Goal: Task Accomplishment & Management: Complete application form

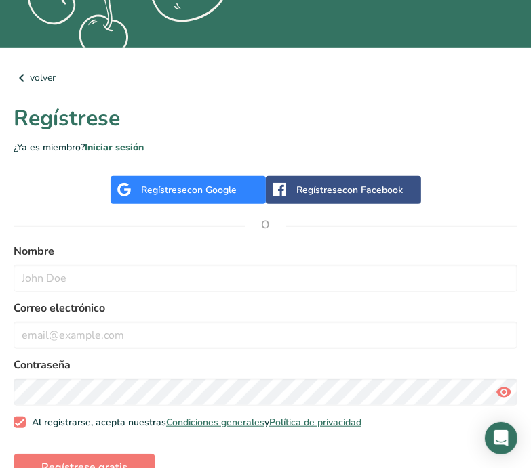
scroll to position [374, 0]
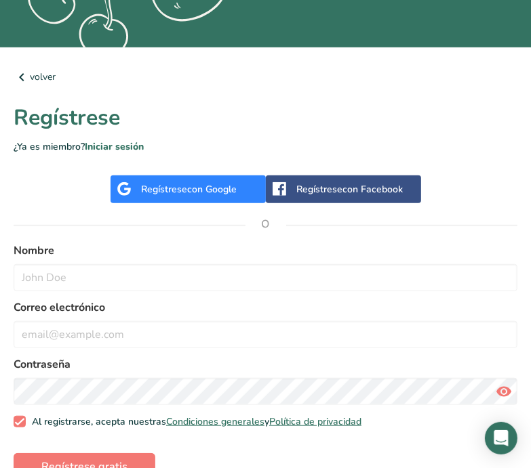
click at [146, 199] on div "Regístrese con Google" at bounding box center [187, 190] width 155 height 28
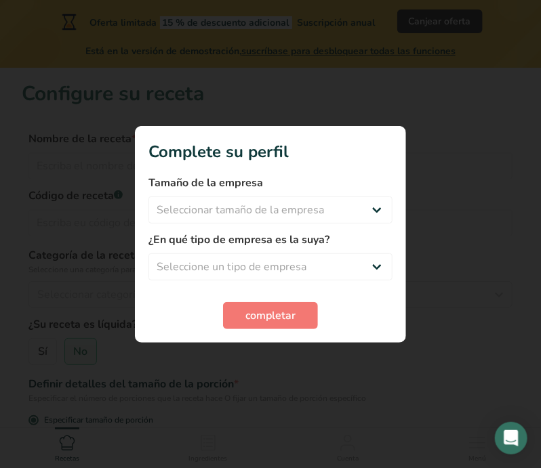
click at [386, 306] on div "completar" at bounding box center [270, 315] width 244 height 27
click at [363, 213] on select "Seleccionar tamaño de la empresa Menos de 10 empleados De 10 a 50 empleados De …" at bounding box center [270, 210] width 244 height 27
select select "1"
click at [148, 197] on select "Seleccionar tamaño de la empresa Menos de 10 empleados De 10 a 50 empleados De …" at bounding box center [270, 210] width 244 height 27
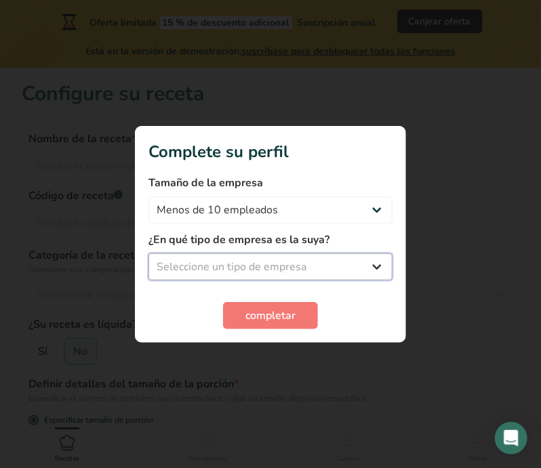
click at [266, 278] on select "Seleccione un tipo de empresa Fabricante de alimentos envasados Restaurante y c…" at bounding box center [270, 266] width 244 height 27
select select "1"
click at [148, 253] on select "Seleccione un tipo de empresa Fabricante de alimentos envasados Restaurante y c…" at bounding box center [270, 266] width 244 height 27
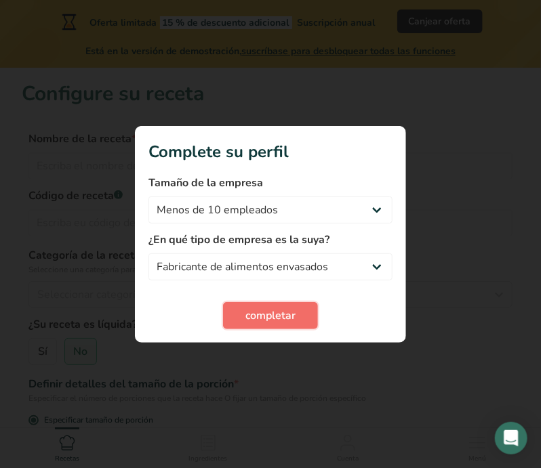
click at [279, 321] on span "completar" at bounding box center [270, 316] width 50 height 16
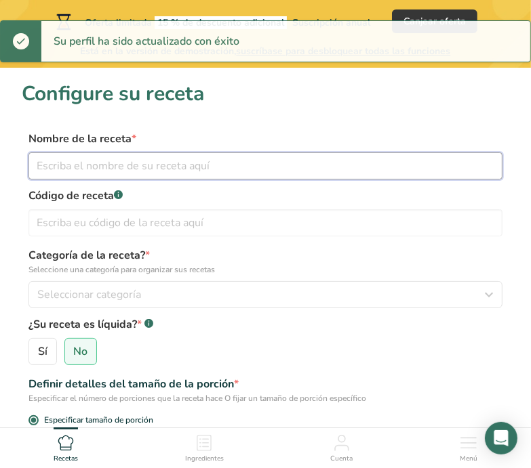
click at [148, 177] on input "text" at bounding box center [265, 165] width 474 height 27
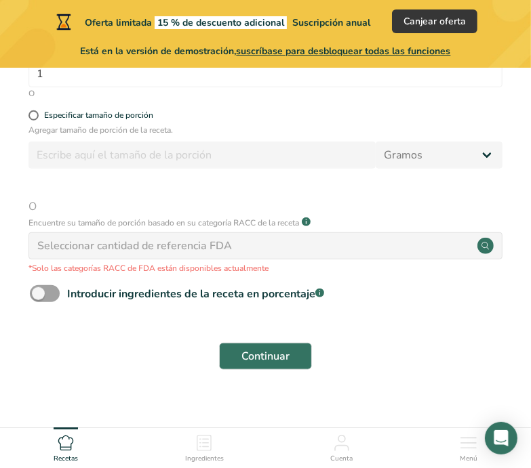
scroll to position [451, 0]
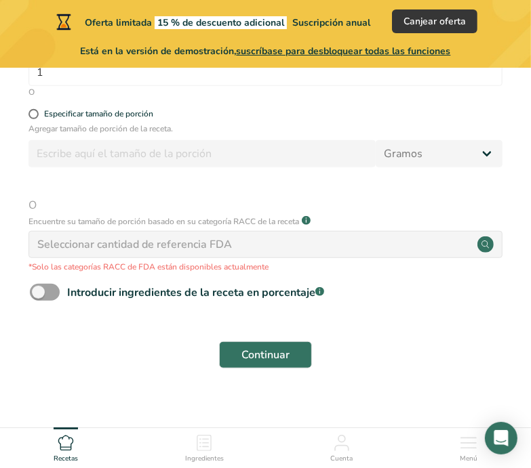
click at [106, 249] on div "Seleccionar cantidad de referencia FDA" at bounding box center [134, 245] width 195 height 16
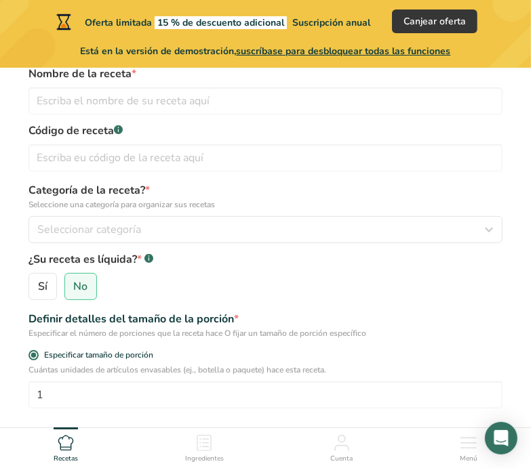
scroll to position [64, 0]
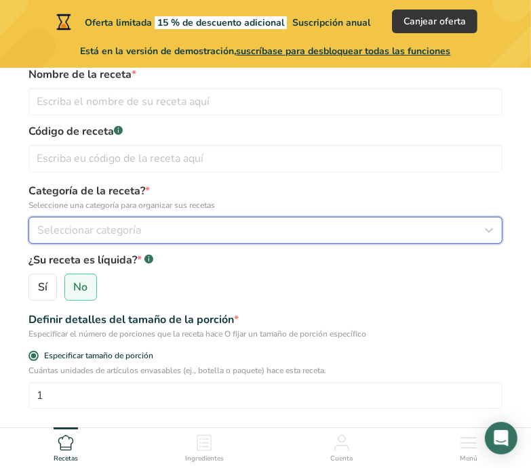
click at [100, 241] on button "Seleccionar categoría" at bounding box center [265, 230] width 474 height 27
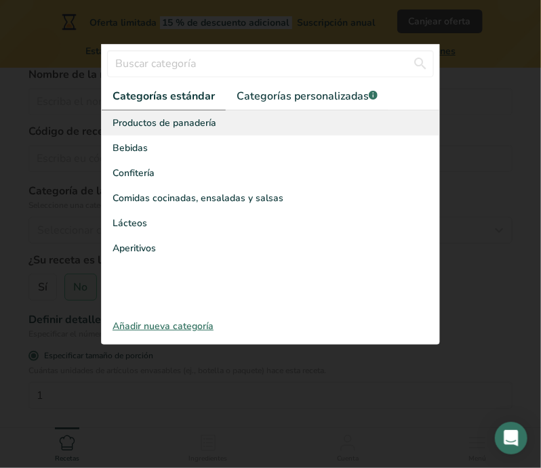
click at [277, 110] on div "Productos de panadería" at bounding box center [271, 122] width 338 height 25
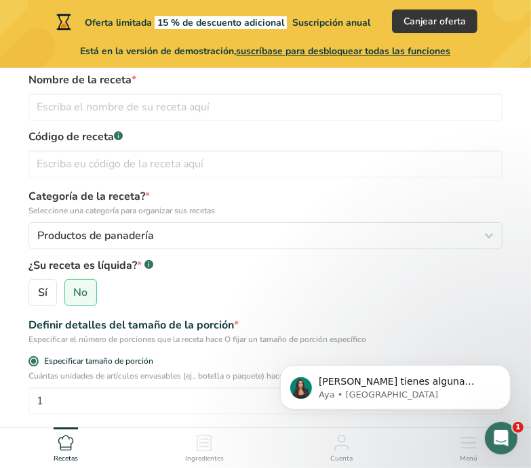
scroll to position [0, 0]
